Goal: Information Seeking & Learning: Learn about a topic

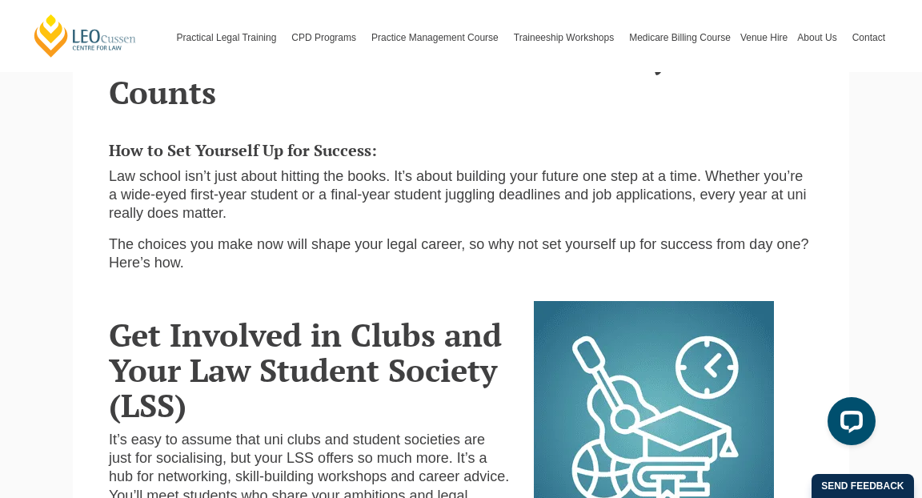
scroll to position [398, 0]
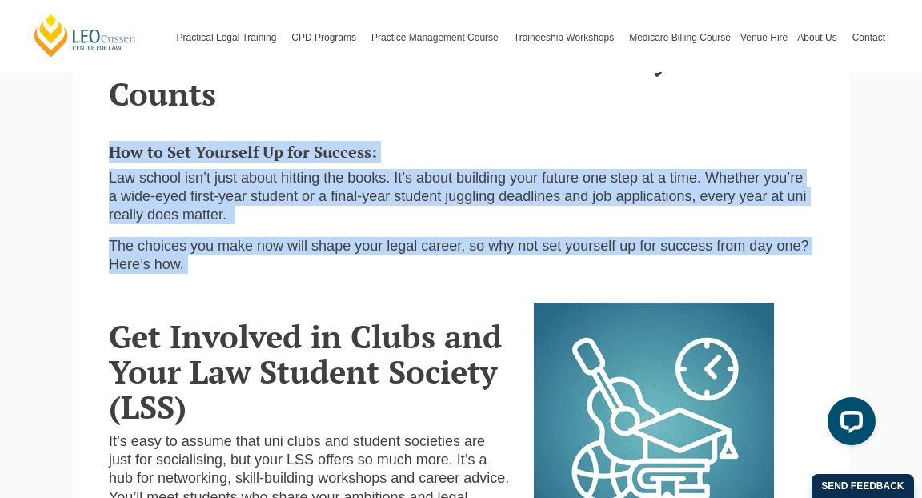
drag, startPoint x: 615, startPoint y: 263, endPoint x: 606, endPoint y: 107, distance: 156.3
click at [606, 107] on section "First Year or Last Year of Uni... Every Year Counts How to Set Yourself Up for …" at bounding box center [461, 144] width 776 height 286
click at [606, 107] on h2 "First Year or Last Year of Uni... Every Year Counts" at bounding box center [461, 76] width 704 height 70
drag, startPoint x: 606, startPoint y: 107, endPoint x: 612, endPoint y: 258, distance: 150.5
click at [612, 258] on section "First Year or Last Year of Uni... Every Year Counts How to Set Yourself Up for …" at bounding box center [461, 144] width 776 height 286
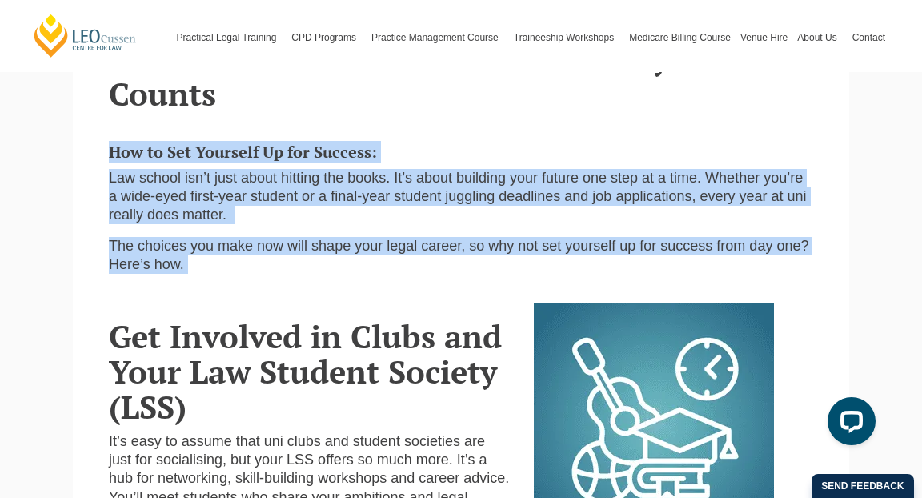
click at [613, 269] on p "The choices you make now will shape your legal career, so why not set yourself …" at bounding box center [461, 256] width 704 height 38
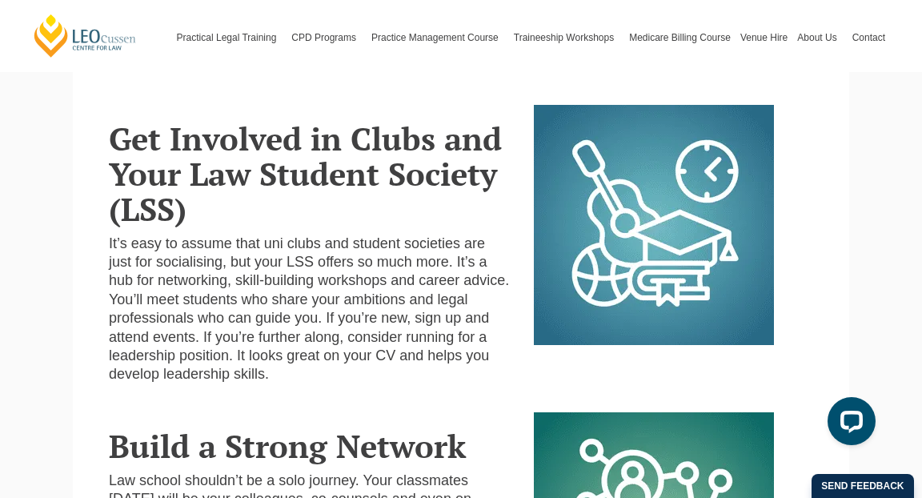
scroll to position [601, 0]
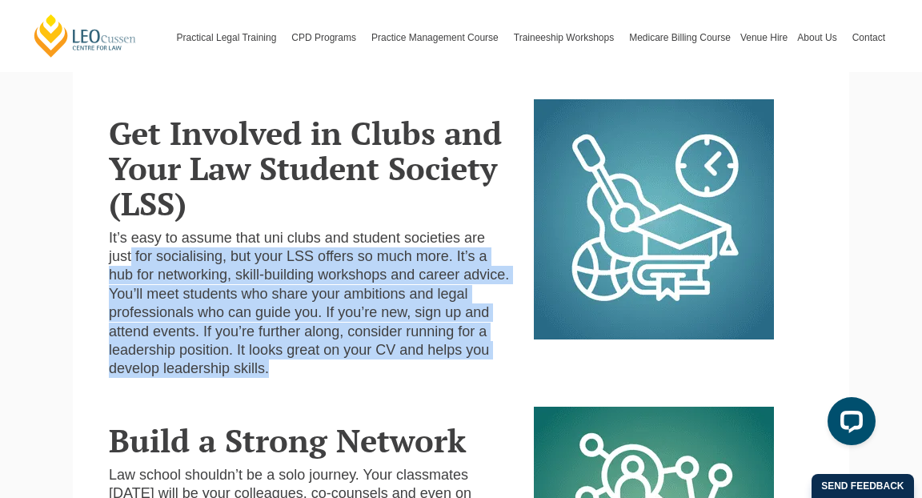
drag, startPoint x: 508, startPoint y: 356, endPoint x: 486, endPoint y: 223, distance: 134.7
click at [486, 223] on div "Get Involved in Clubs and Your Law Student Society (LSS) It’s easy to assume th…" at bounding box center [309, 244] width 425 height 291
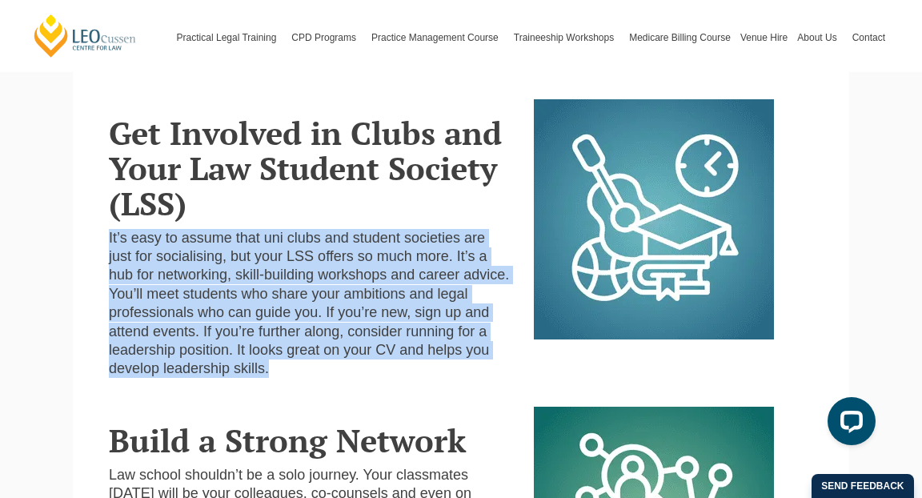
click at [486, 215] on h2 "Get Involved in Clubs and Your Law Student Society (LSS)" at bounding box center [309, 168] width 401 height 106
drag, startPoint x: 486, startPoint y: 215, endPoint x: 493, endPoint y: 364, distance: 149.0
click at [493, 364] on div "Get Involved in Clubs and Your Law Student Society (LSS) It’s easy to assume th…" at bounding box center [309, 244] width 425 height 291
drag, startPoint x: 493, startPoint y: 364, endPoint x: 483, endPoint y: 206, distance: 158.7
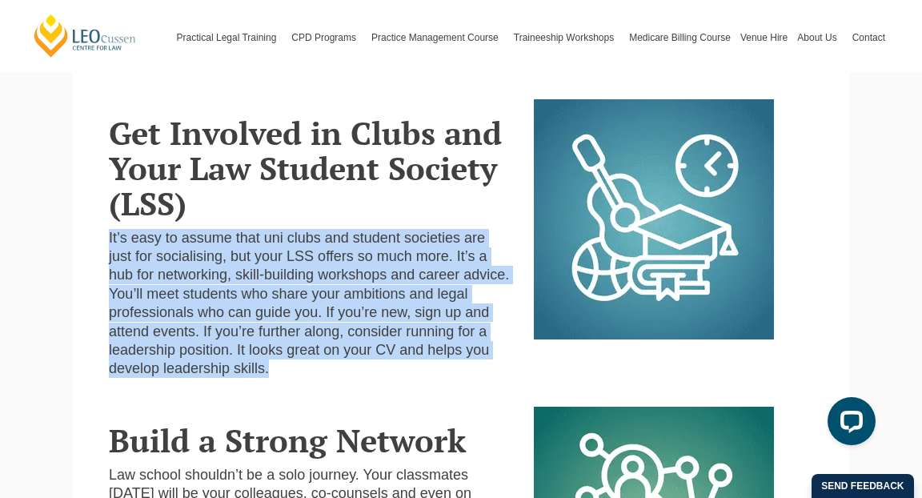
click at [483, 206] on div "Get Involved in Clubs and Your Law Student Society (LSS) It’s easy to assume th…" at bounding box center [309, 244] width 425 height 291
click at [483, 206] on h2 "Get Involved in Clubs and Your Law Student Society (LSS)" at bounding box center [309, 168] width 401 height 106
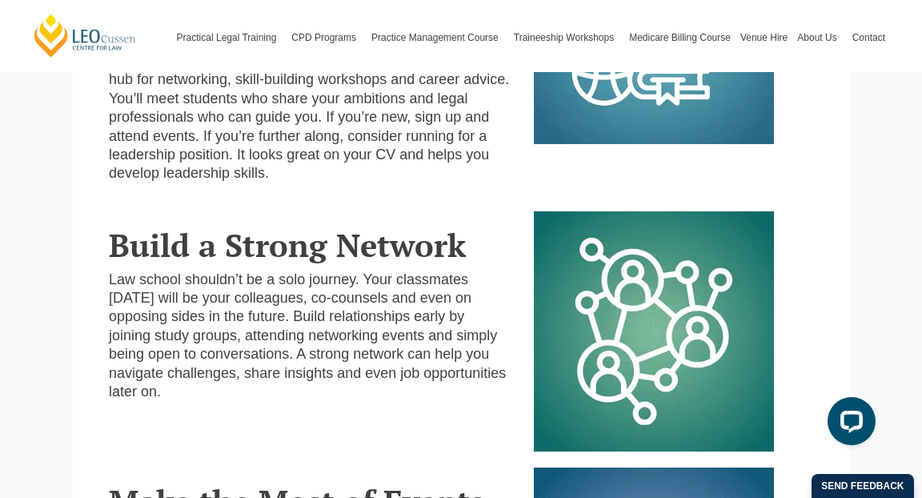
scroll to position [807, 0]
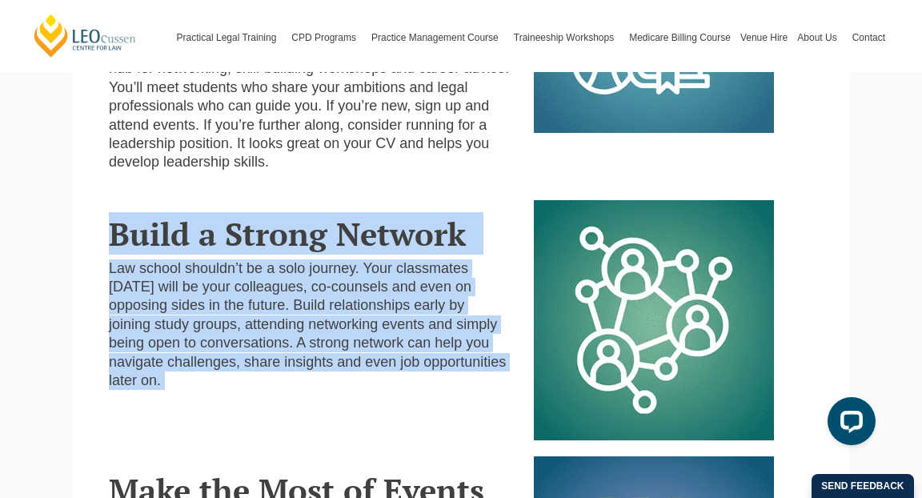
drag, startPoint x: 498, startPoint y: 361, endPoint x: 486, endPoint y: 190, distance: 170.8
click at [486, 200] on div "Build a Strong Network Law school shouldn’t be a solo journey. Your classmates …" at bounding box center [309, 301] width 425 height 202
click at [486, 184] on div "Build a Strong Network Law school shouldn’t be a solo journey. Your classmates …" at bounding box center [461, 312] width 704 height 256
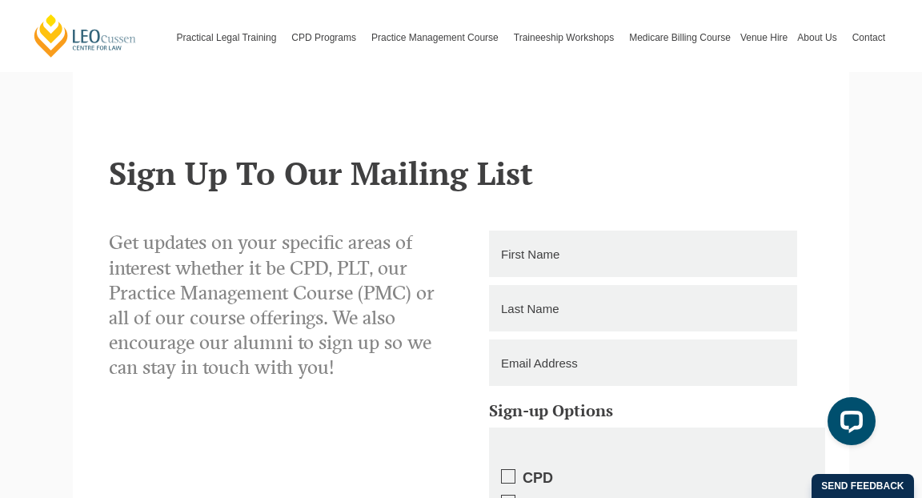
scroll to position [2011, 0]
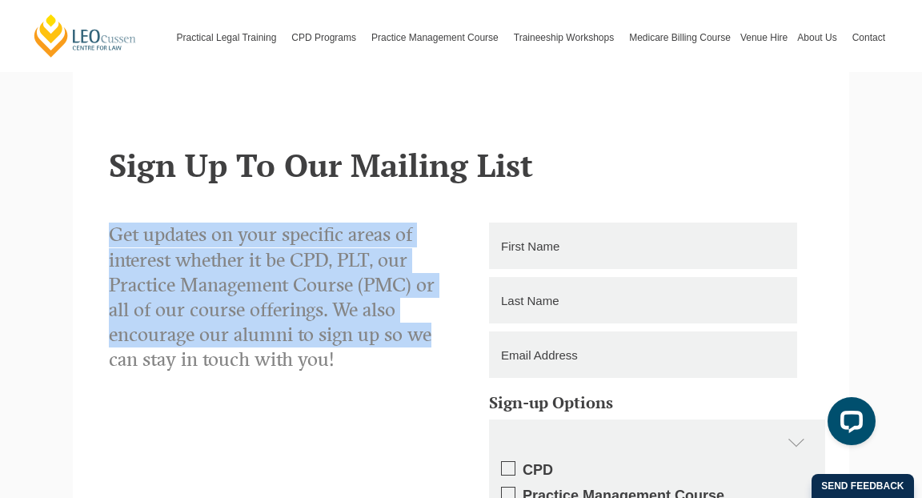
drag, startPoint x: 412, startPoint y: 166, endPoint x: 431, endPoint y: 303, distance: 138.2
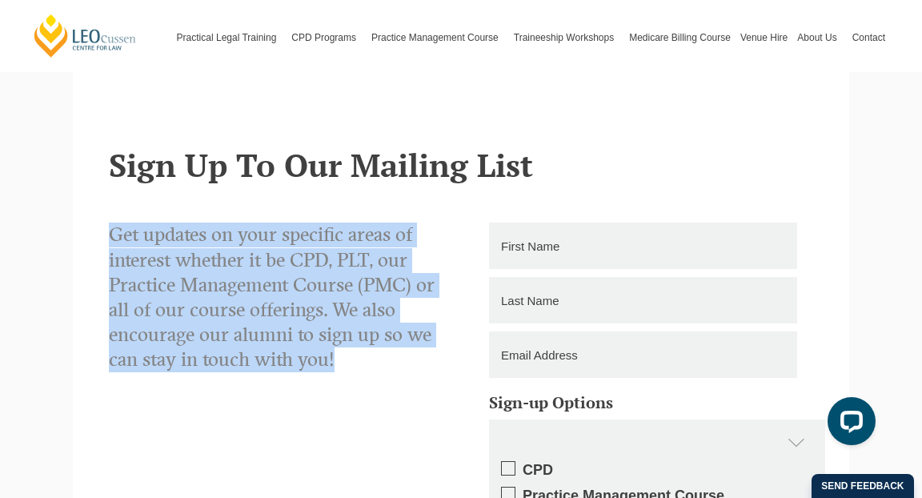
click at [431, 303] on p "Get updates on your specific areas of interest whether it be CPD, PLT, our Prac…" at bounding box center [279, 297] width 340 height 150
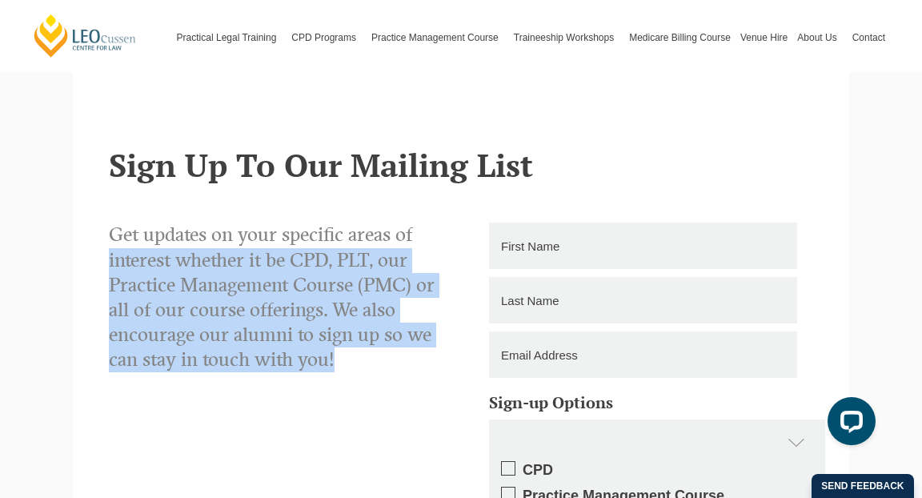
drag, startPoint x: 431, startPoint y: 303, endPoint x: 432, endPoint y: 121, distance: 182.4
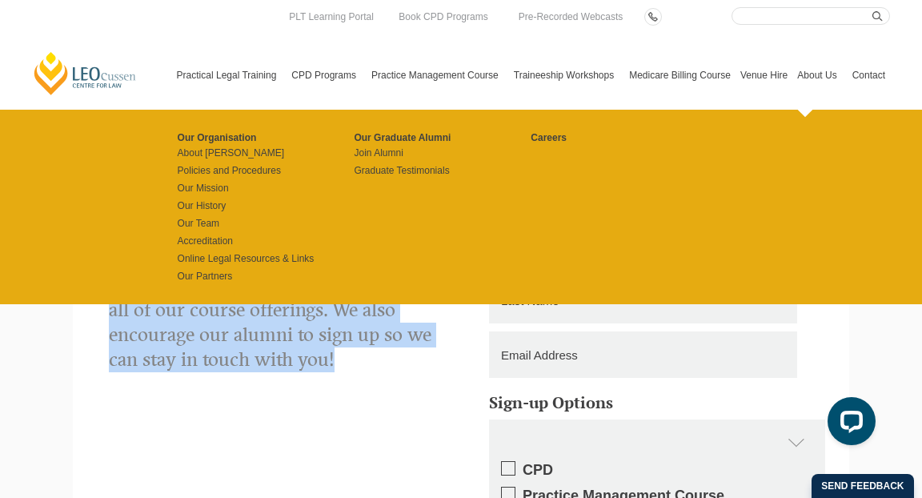
click at [826, 46] on link "About Us" at bounding box center [819, 75] width 54 height 69
